Goal: Communication & Community: Answer question/provide support

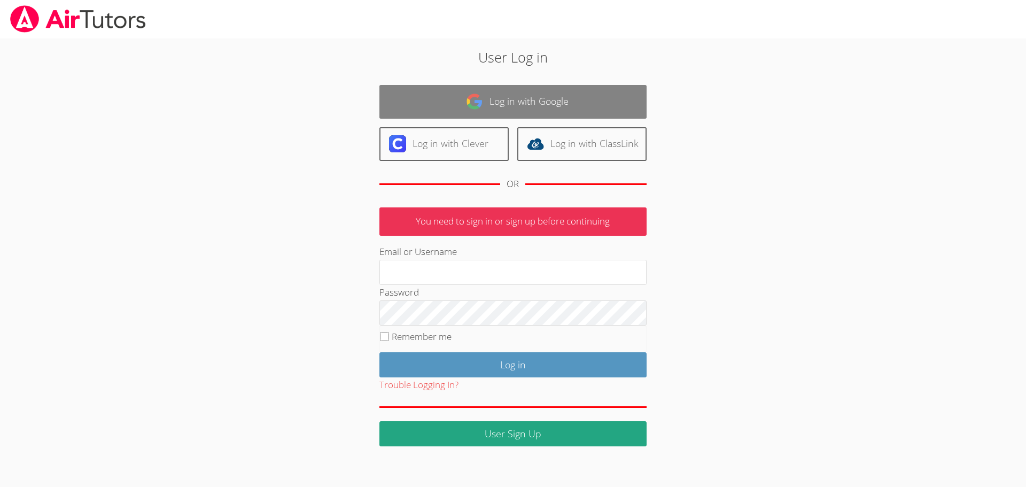
click at [456, 95] on link "Log in with Google" at bounding box center [512, 102] width 267 height 34
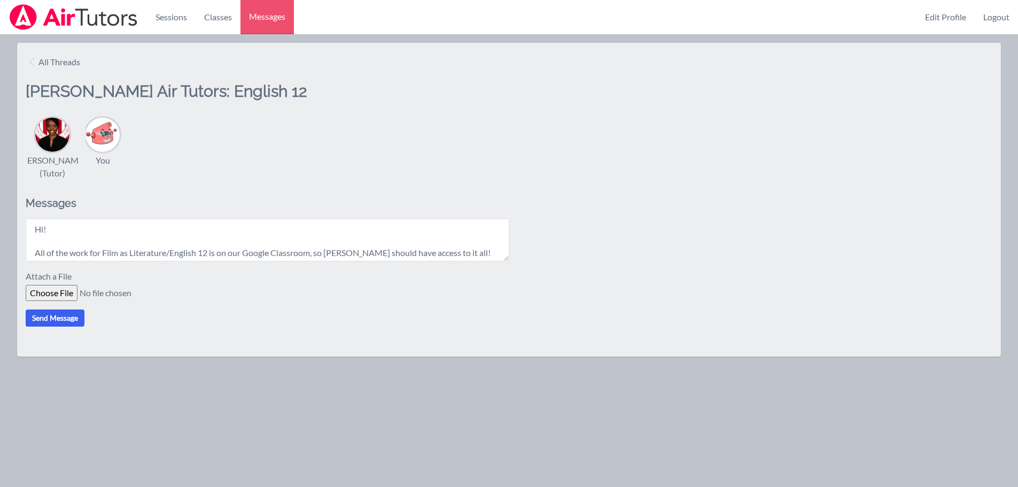
type textarea "Hi! All of the work for Film as Literature/English 12 is on our Google Classroo…"
click at [60, 326] on button "Send Message" at bounding box center [55, 317] width 59 height 17
